Goal: Task Accomplishment & Management: Manage account settings

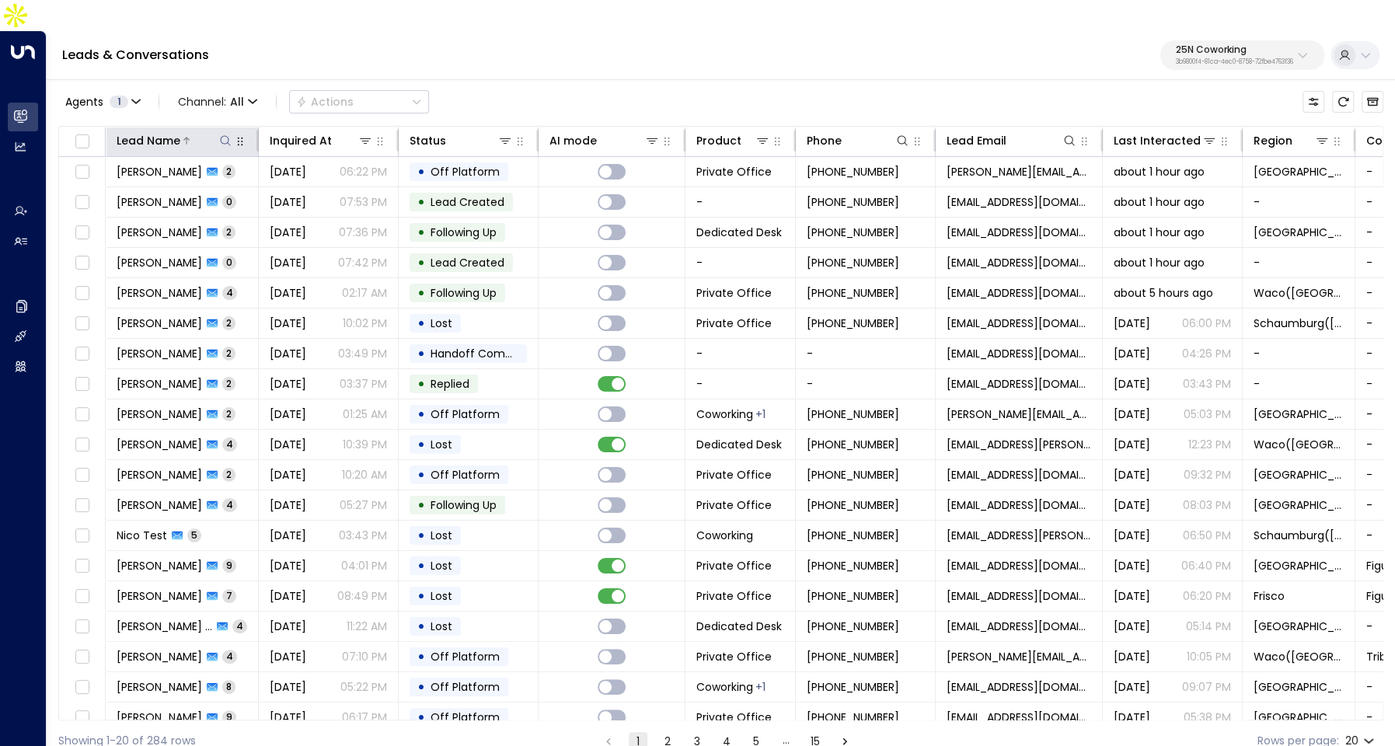
click at [157, 131] on div "Lead Name" at bounding box center [149, 140] width 64 height 19
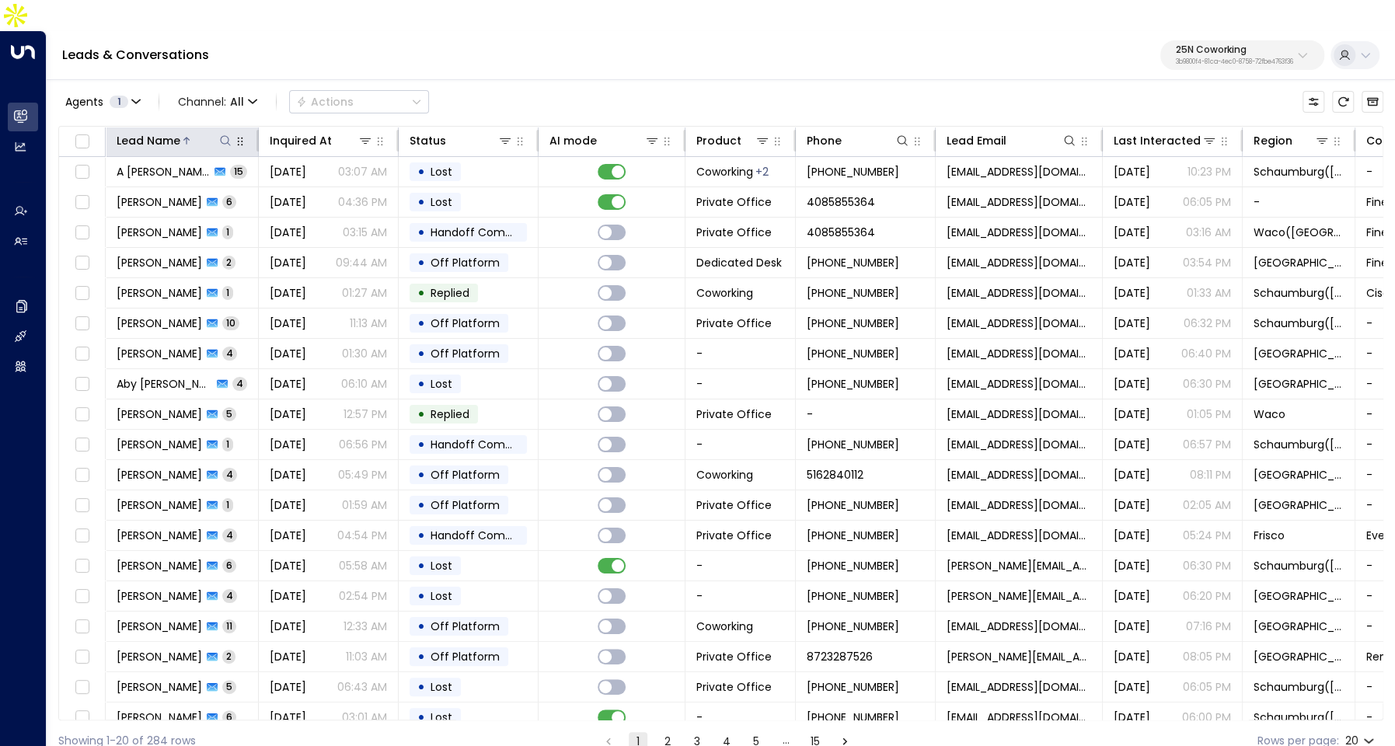
click at [157, 131] on div "Lead Name" at bounding box center [149, 140] width 64 height 19
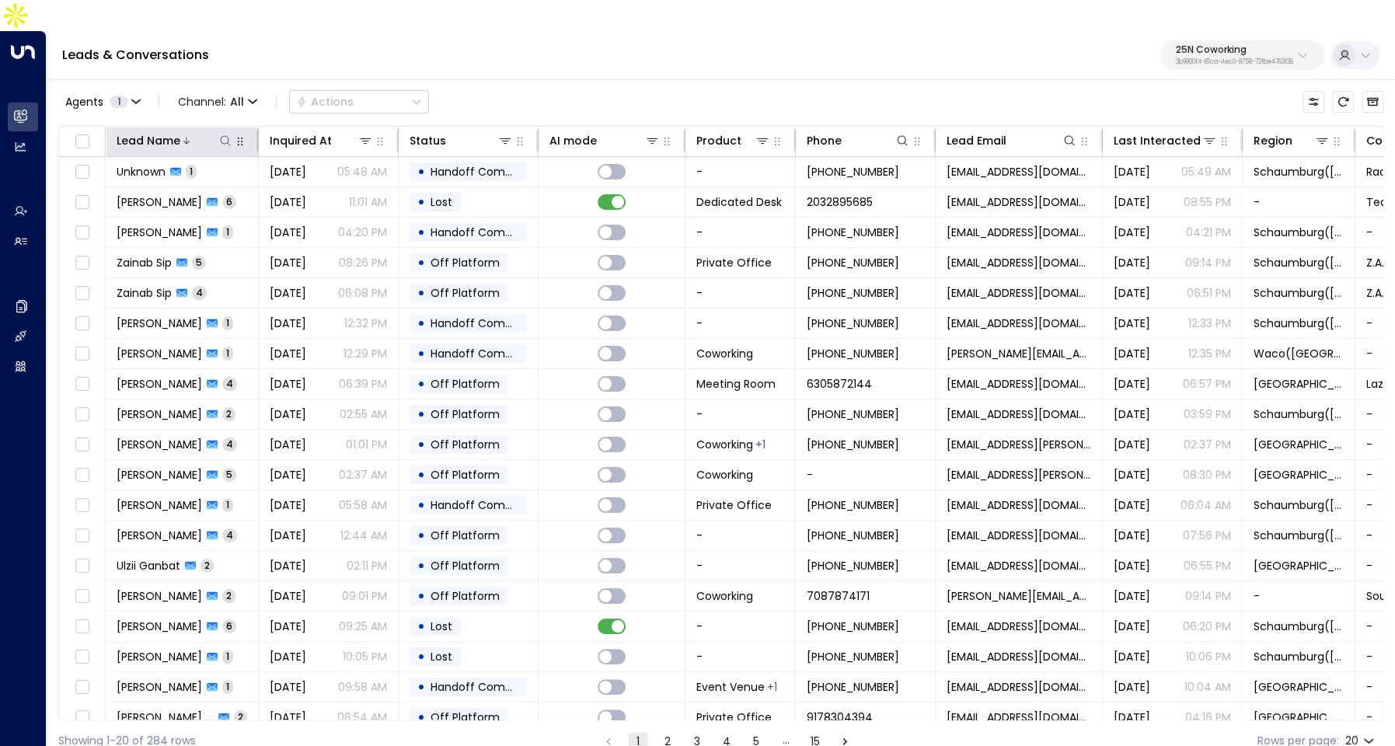
click at [196, 133] on div at bounding box center [206, 141] width 53 height 16
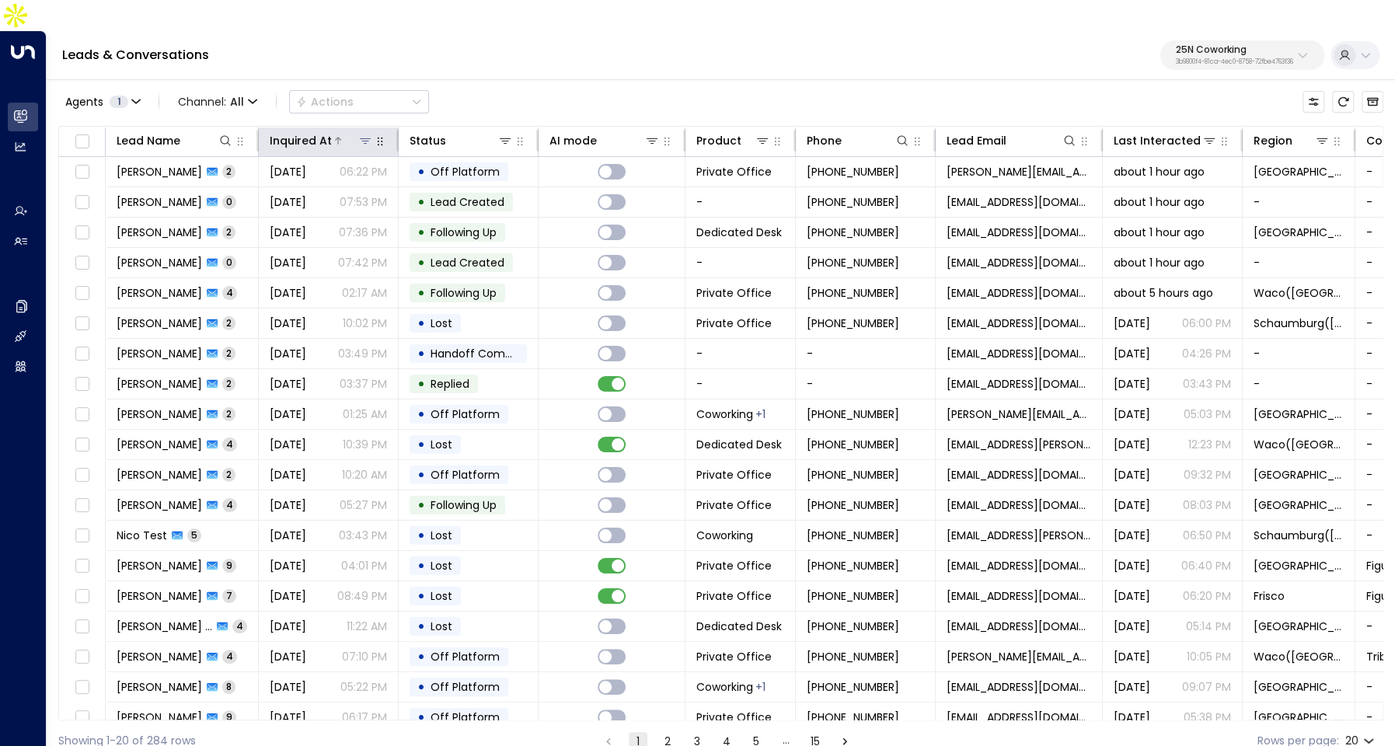
click at [313, 131] on div "Inquired At" at bounding box center [301, 140] width 62 height 19
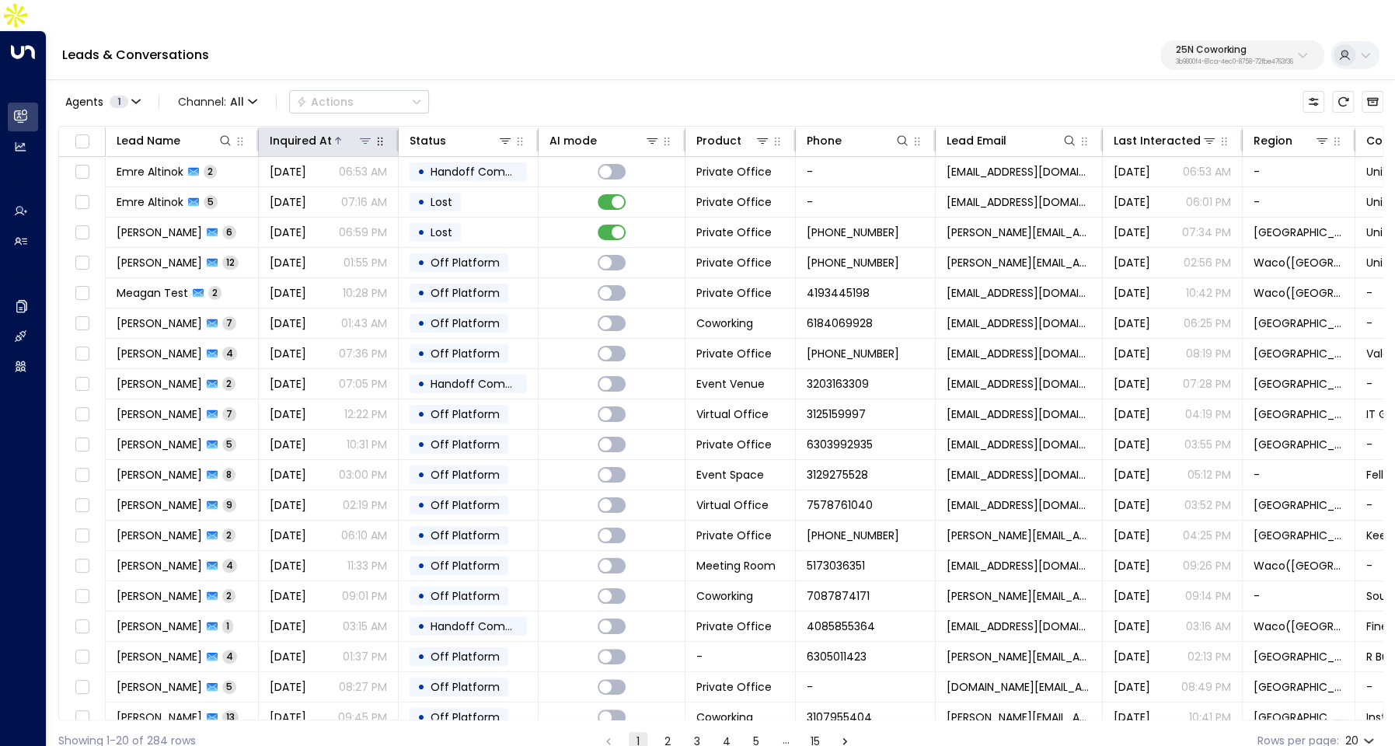
click at [313, 131] on div "Inquired At" at bounding box center [301, 140] width 62 height 19
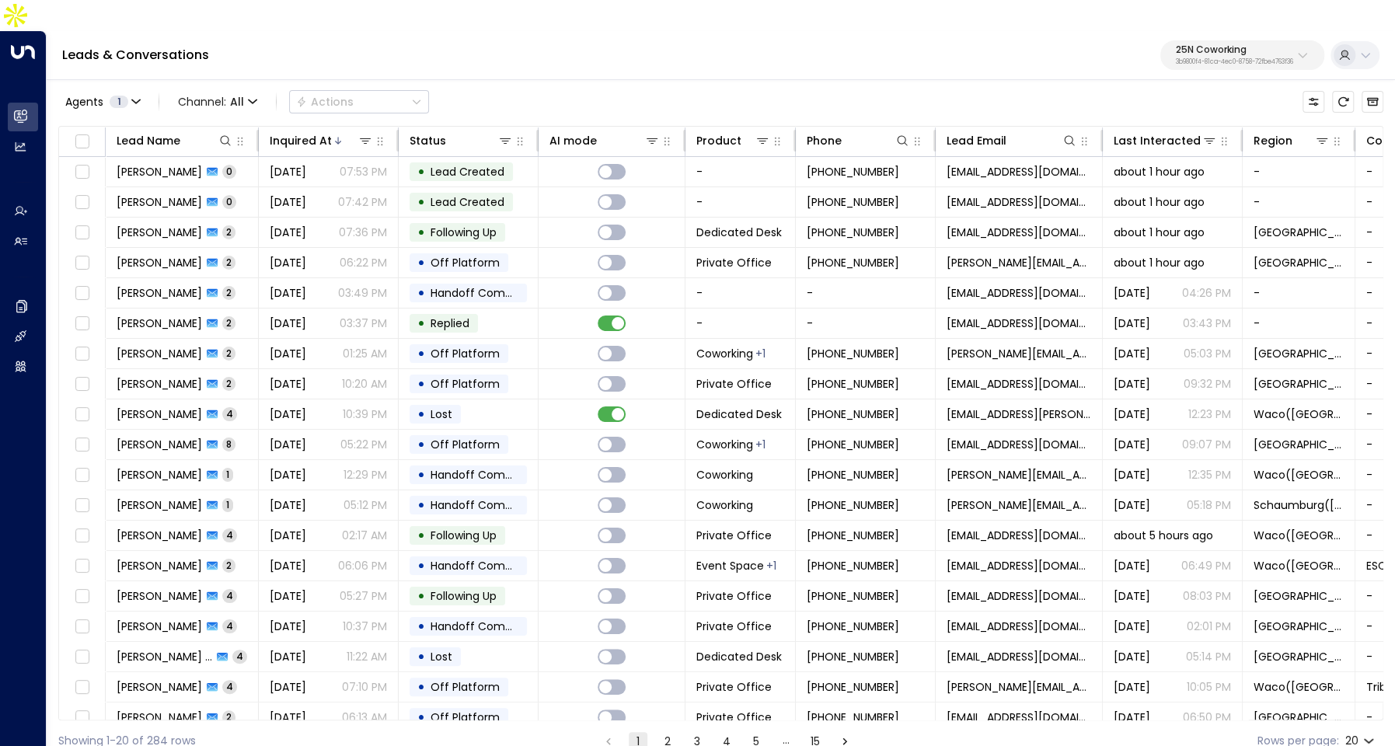
click at [1201, 43] on div "Leads & Conversations 25N Coworking 3b9800f4-81ca-4ec0-8758-72fbe4763f36" at bounding box center [721, 55] width 1348 height 49
click at [1212, 59] on p "3b9800f4-81ca-4ec0-8758-72fbe4763f36" at bounding box center [1233, 62] width 117 height 6
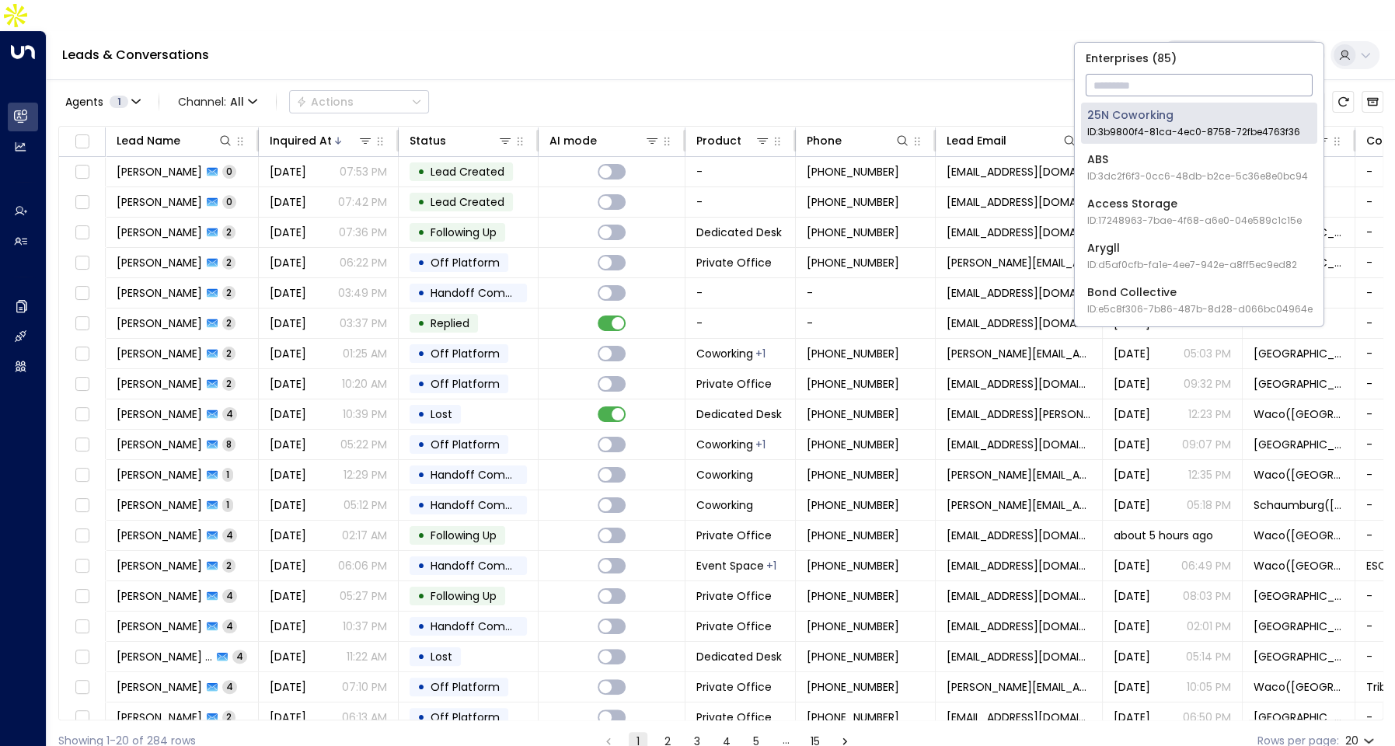
click at [1196, 81] on input "text" at bounding box center [1198, 85] width 227 height 29
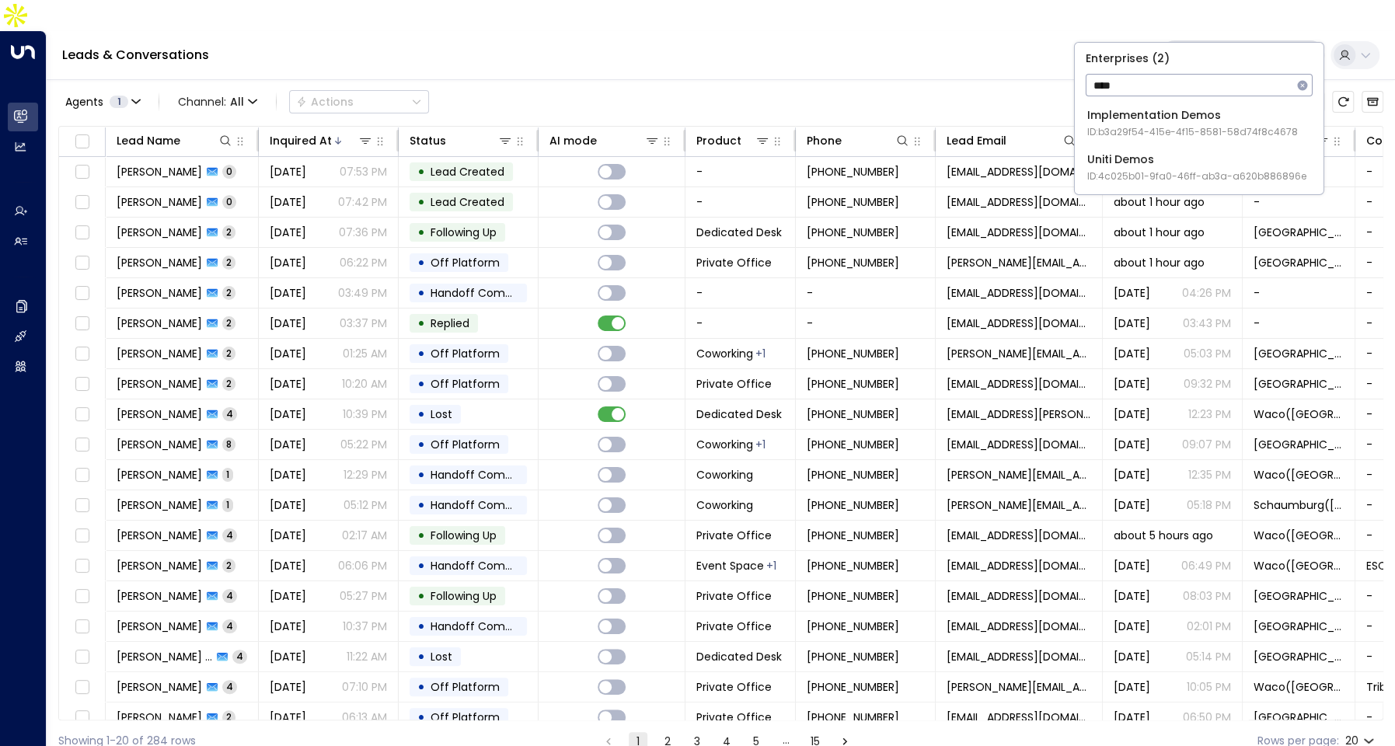
type input "****"
click at [1175, 153] on div "Uniti Demos ID: 4c025b01-9fa0-46ff-ab3a-a620b886896e" at bounding box center [1196, 167] width 219 height 32
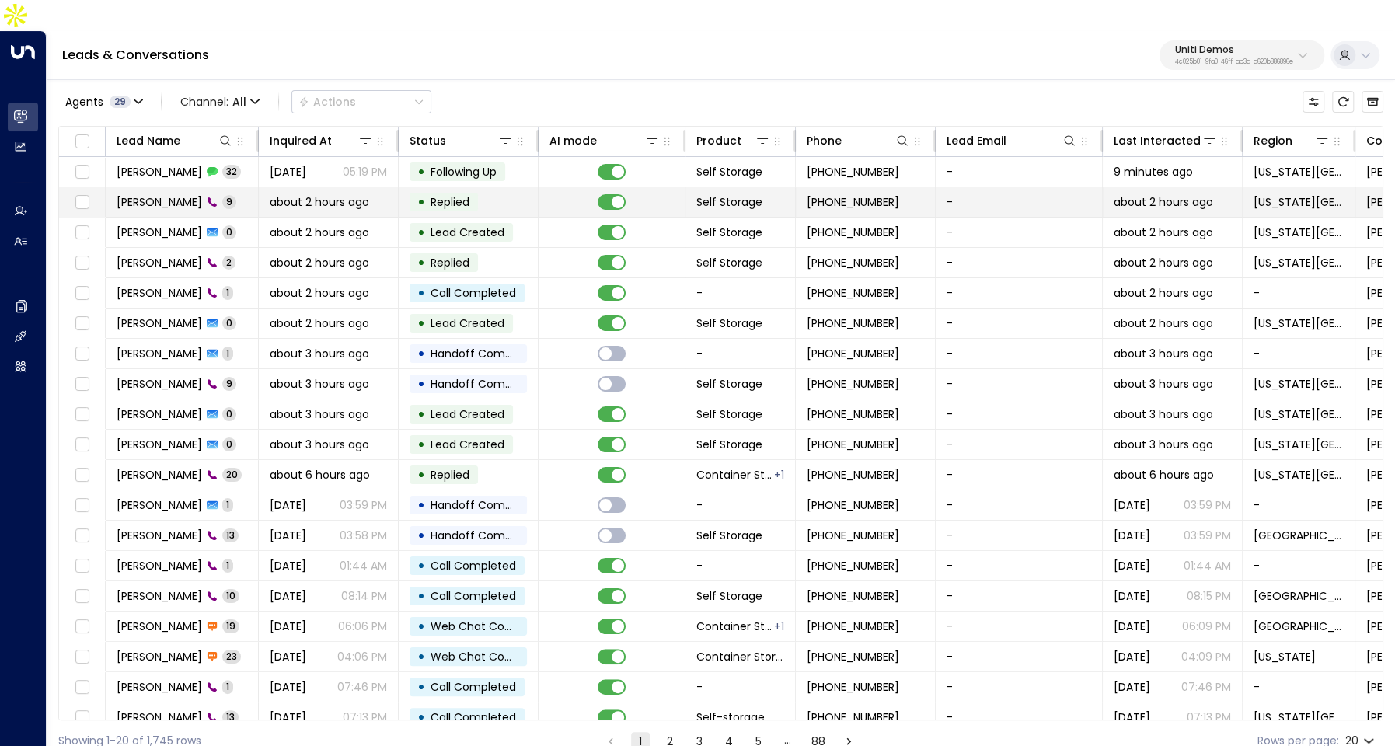
click at [320, 194] on span "about 2 hours ago" at bounding box center [319, 202] width 99 height 16
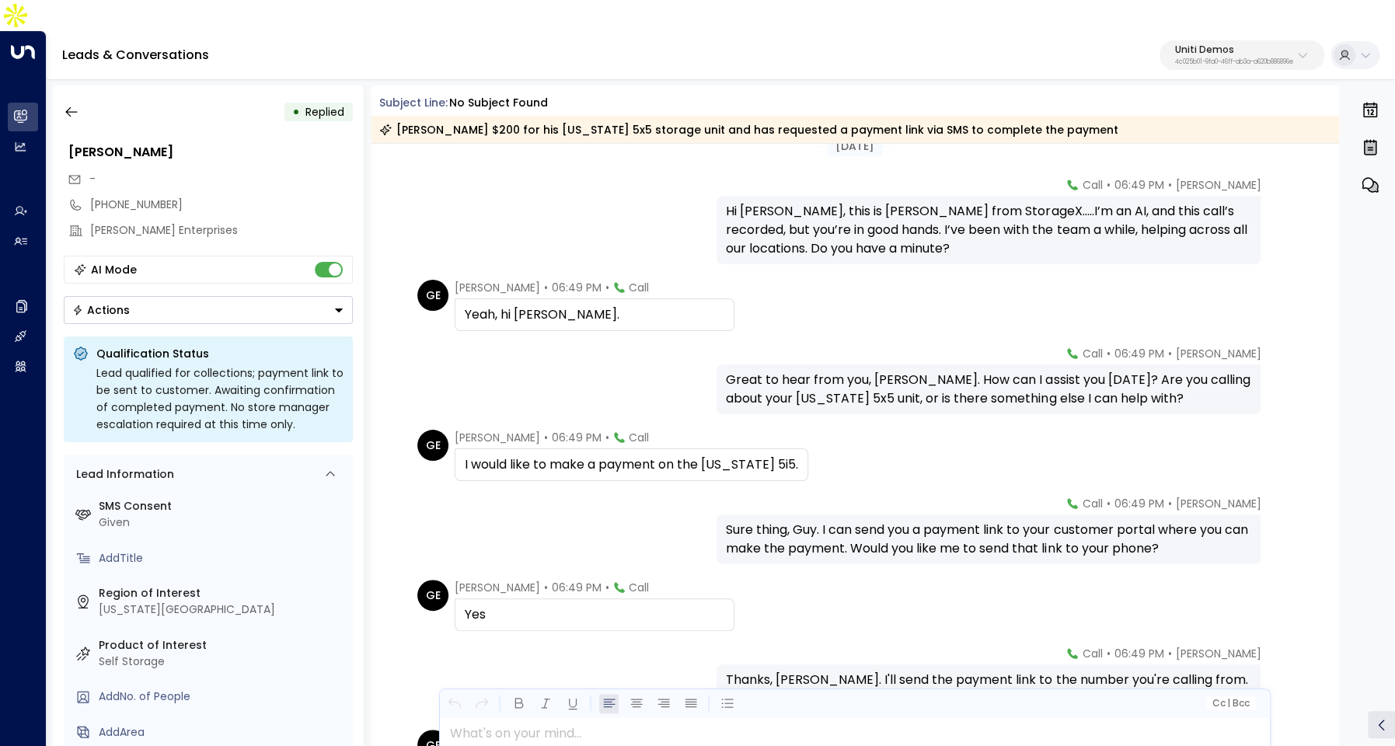
scroll to position [278, 0]
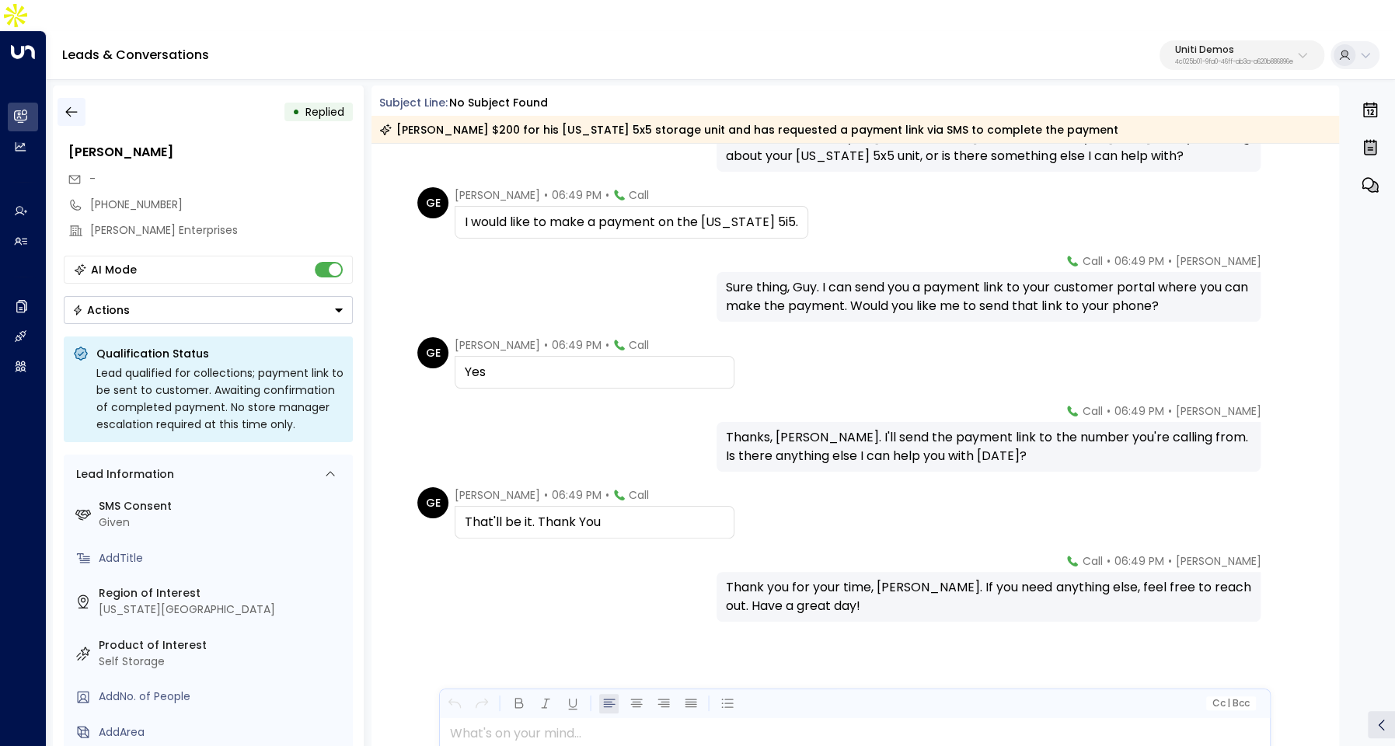
click at [71, 104] on icon "button" at bounding box center [72, 112] width 16 height 16
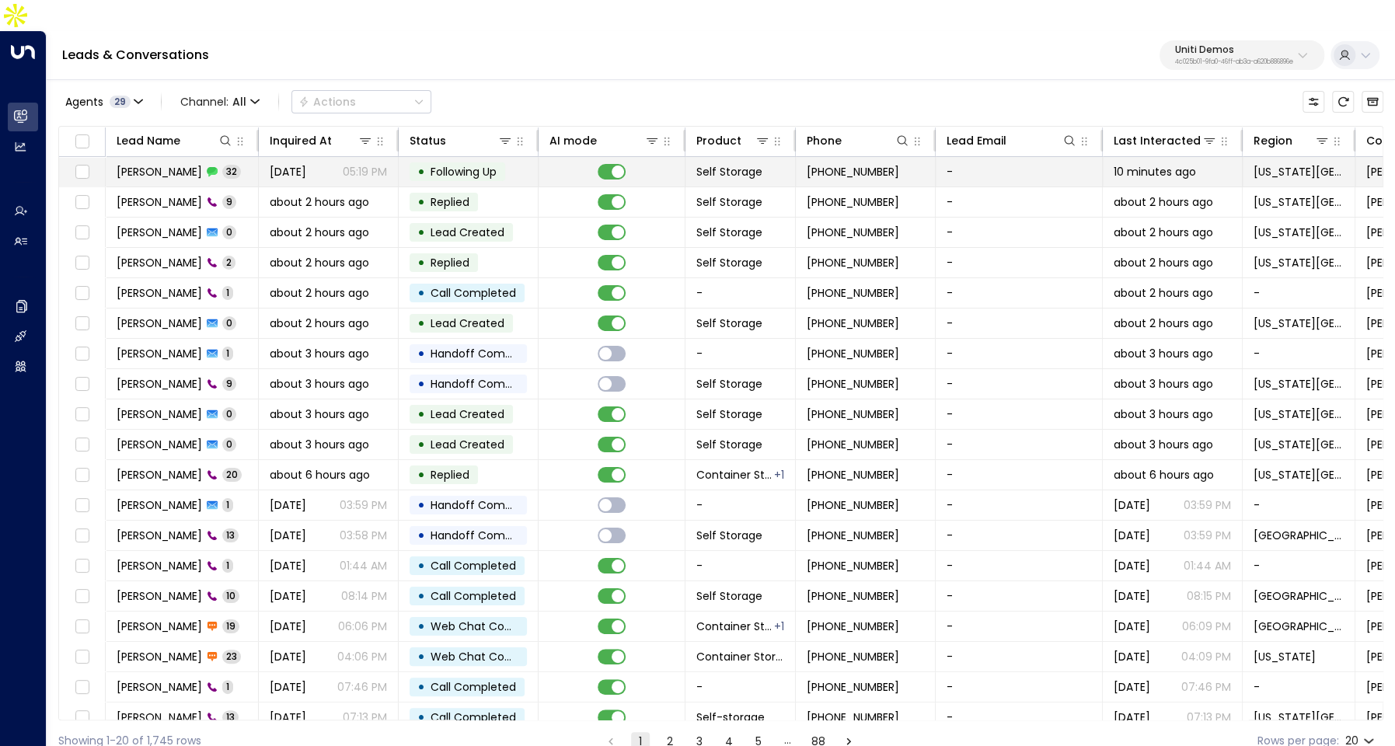
click at [285, 164] on span "[DATE]" at bounding box center [288, 172] width 37 height 16
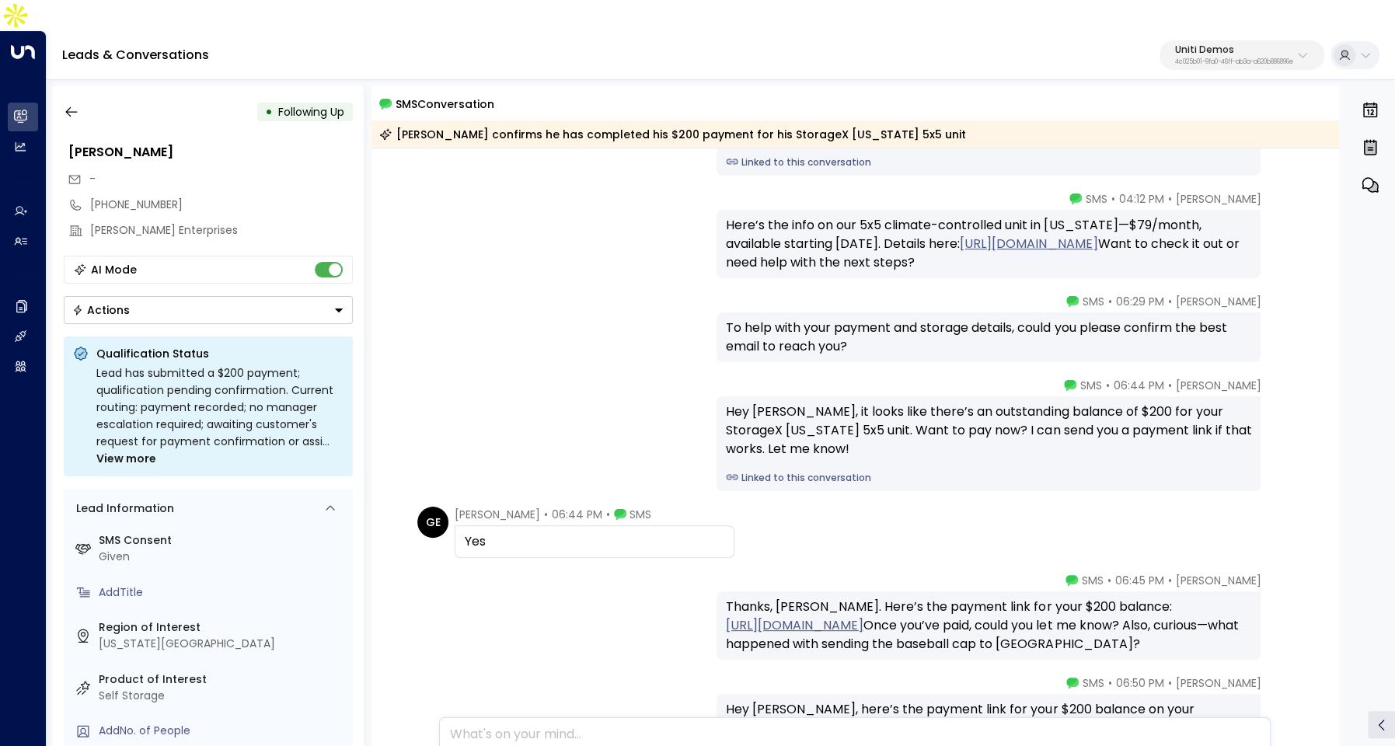
scroll to position [9829, 0]
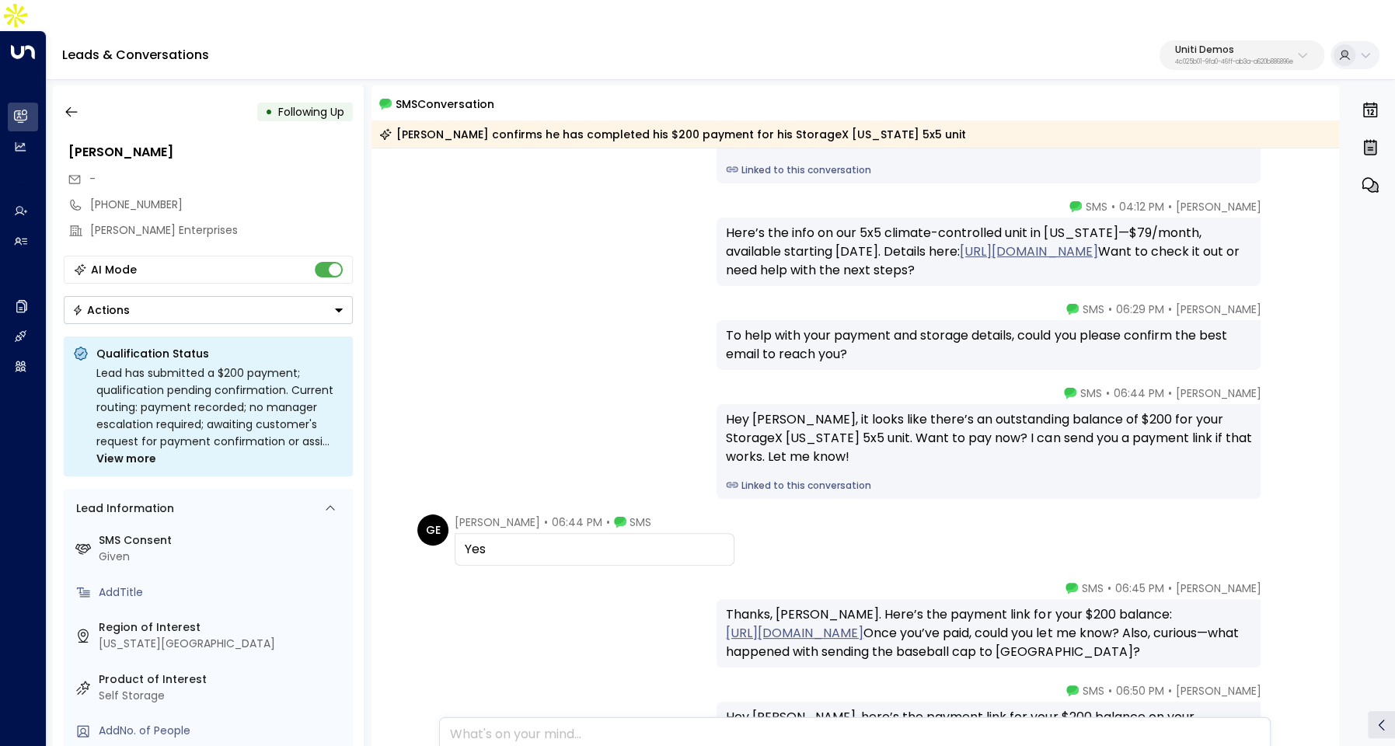
click at [56, 93] on div "• Following Up [PERSON_NAME] - [PHONE_NUMBER] [PERSON_NAME] Enterprises AI Mode…" at bounding box center [208, 430] width 311 height 691
click at [57, 98] on button "button" at bounding box center [71, 112] width 28 height 28
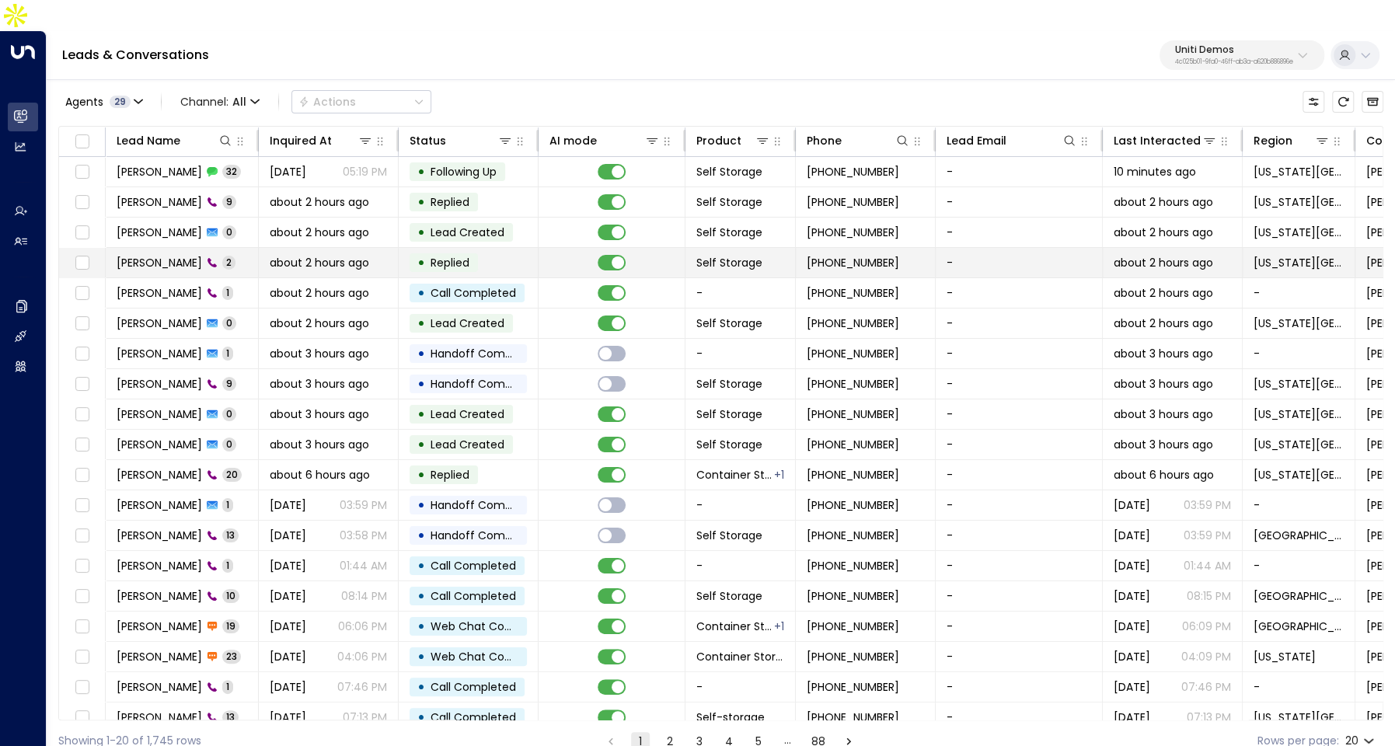
click at [197, 248] on td "[PERSON_NAME] 2" at bounding box center [182, 263] width 153 height 30
